Goal: Navigation & Orientation: Find specific page/section

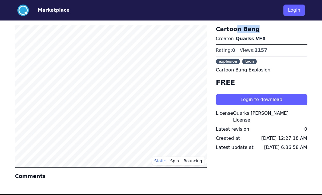
drag, startPoint x: 245, startPoint y: 31, endPoint x: 264, endPoint y: 32, distance: 18.6
click at [264, 32] on h3 "Cartoon Bang" at bounding box center [261, 29] width 91 height 8
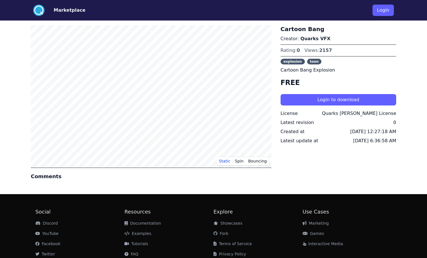
click at [56, 11] on button "Marketplace" at bounding box center [70, 10] width 32 height 7
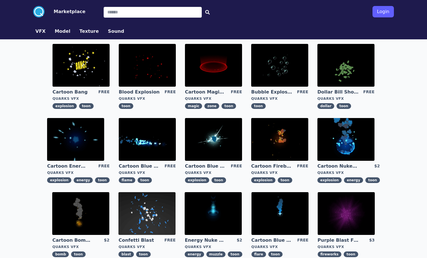
click at [322, 64] on img at bounding box center [345, 65] width 57 height 43
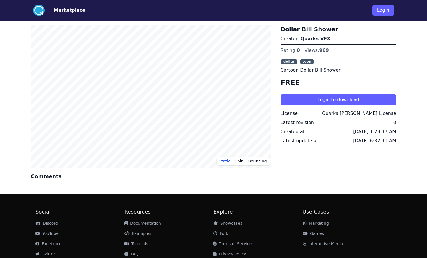
click at [322, 63] on div "dollar toon" at bounding box center [338, 62] width 116 height 6
click at [56, 11] on button "Marketplace" at bounding box center [70, 10] width 32 height 7
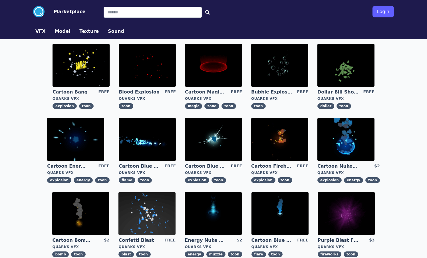
click at [322, 144] on img at bounding box center [345, 139] width 57 height 43
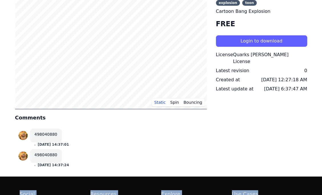
scroll to position [124, 0]
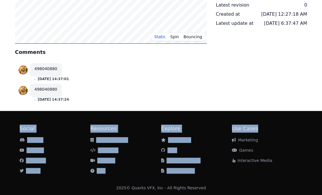
drag, startPoint x: 333, startPoint y: 201, endPoint x: 412, endPoint y: 238, distance: 87.6
click at [322, 195] on html ".cls-1{fill:#fff;}.cls-2{fill:#29abe2;} Marketplace Login Static Spin Bouncing …" at bounding box center [161, 36] width 322 height 320
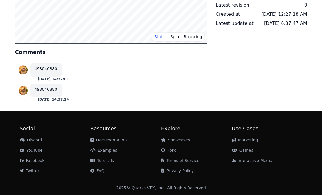
drag, startPoint x: 159, startPoint y: 99, endPoint x: 165, endPoint y: 96, distance: 7.2
click at [159, 99] on div "498040880 . [DATE] 14:37:24" at bounding box center [111, 93] width 185 height 18
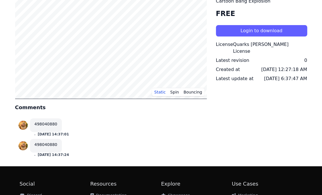
scroll to position [0, 0]
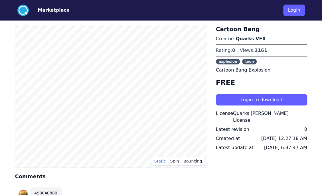
click at [240, 158] on div "Cartoon Bang Creator: Quarks VFX Rating: 0 Views: 2161 explosion toon Cartoon B…" at bounding box center [261, 128] width 91 height 206
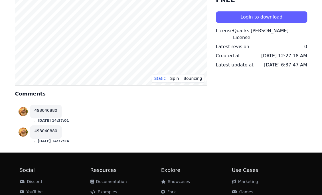
scroll to position [124, 0]
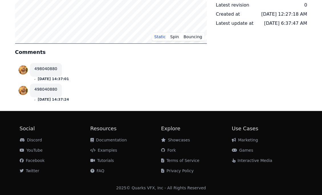
click at [74, 65] on div "498040880" at bounding box center [52, 70] width 44 height 14
drag, startPoint x: 25, startPoint y: 69, endPoint x: 53, endPoint y: 58, distance: 30.5
click at [54, 58] on div "Static Spin Bouncing Comments 498040880 . [DATE] 14:37:01 498040880 . [DATE] 14…" at bounding box center [111, 4] width 192 height 206
click at [52, 68] on link "498040880" at bounding box center [46, 68] width 23 height 5
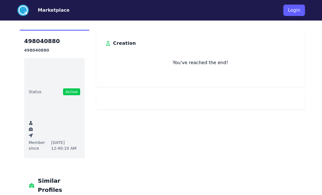
click at [209, 115] on div "498040880 498040880 Status Active Member since [DATE] 12:40:10 AM Similar Profi…" at bounding box center [161, 117] width 292 height 174
